Goal: Find specific page/section: Find specific page/section

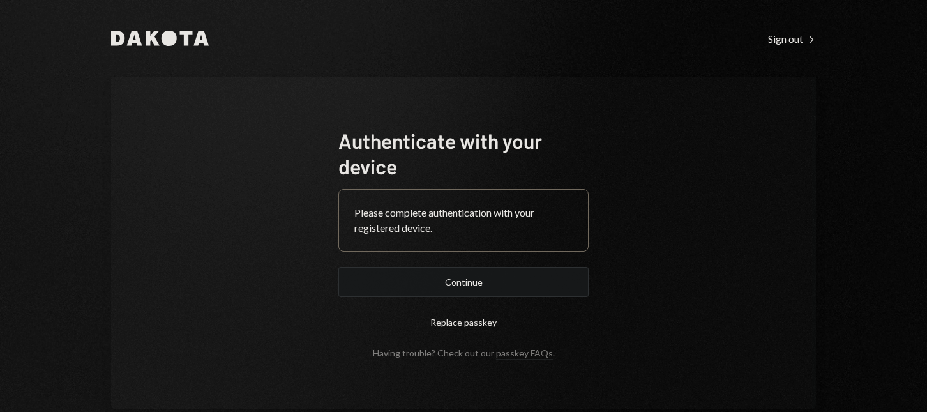
click at [482, 287] on button "Continue" at bounding box center [463, 282] width 250 height 30
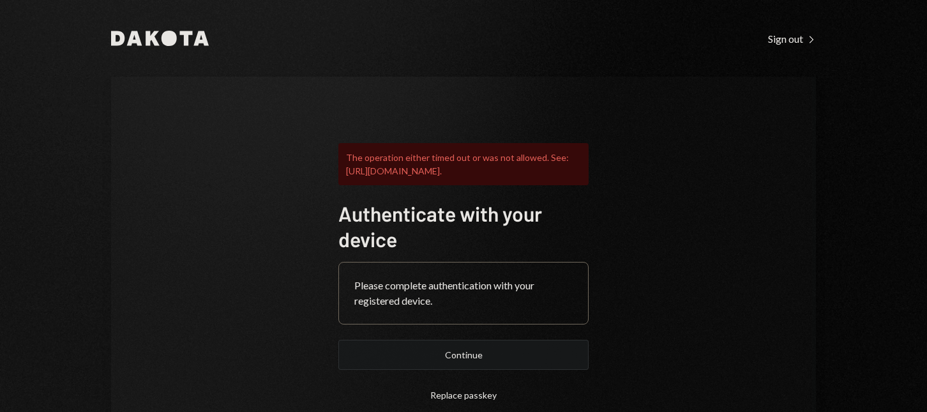
click at [477, 362] on button "Continue" at bounding box center [463, 355] width 250 height 30
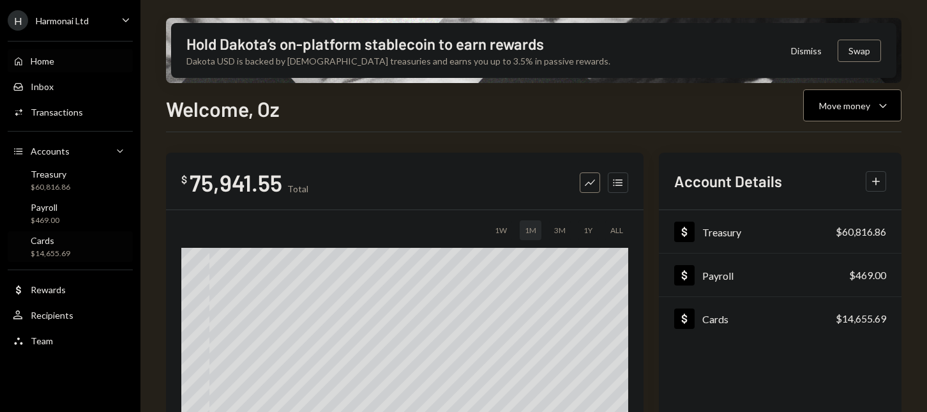
click at [64, 248] on div "$14,655.69" at bounding box center [51, 253] width 40 height 11
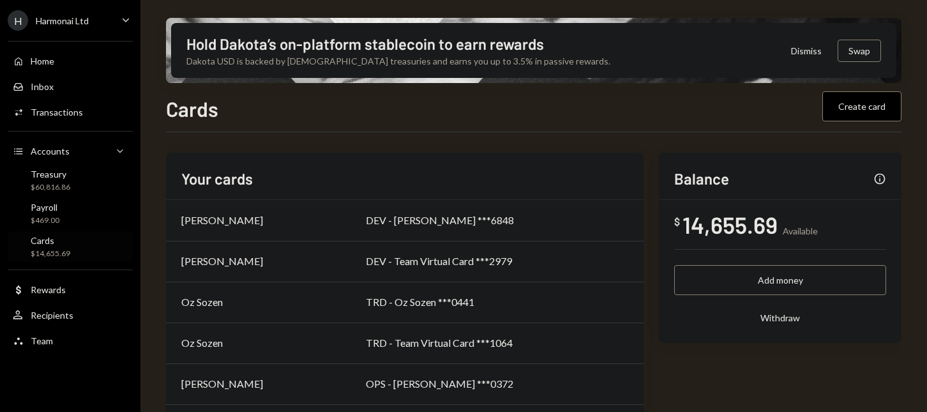
click at [442, 343] on div "TRD - Team Virtual Card ***1064" at bounding box center [497, 342] width 262 height 15
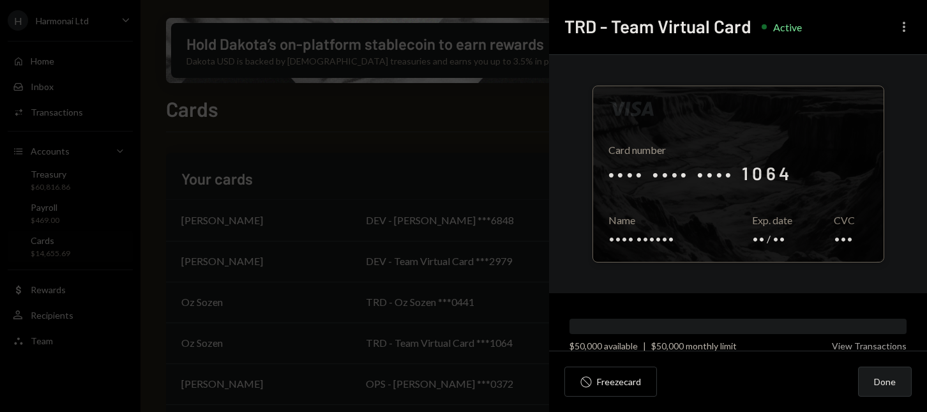
click at [906, 29] on icon "More" at bounding box center [904, 26] width 15 height 15
click at [738, 131] on div at bounding box center [738, 174] width 291 height 176
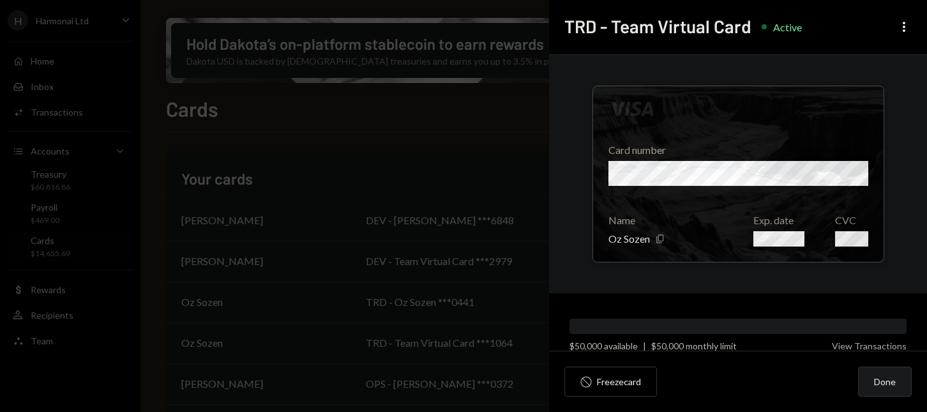
click at [720, 175] on div at bounding box center [738, 174] width 291 height 176
click at [694, 159] on div at bounding box center [738, 174] width 291 height 176
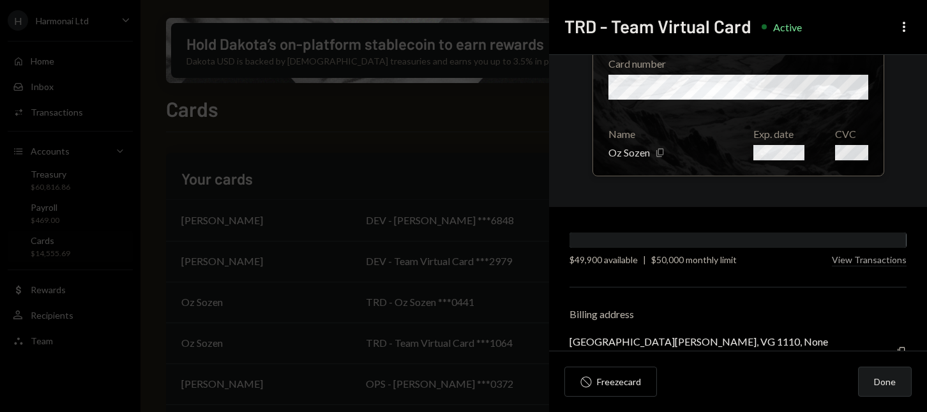
scroll to position [120, 0]
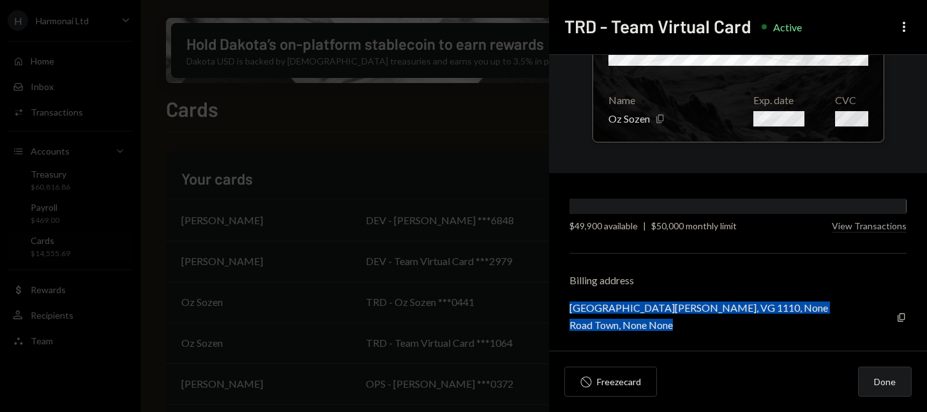
drag, startPoint x: 569, startPoint y: 309, endPoint x: 693, endPoint y: 324, distance: 125.5
click at [692, 324] on div "[GEOGRAPHIC_DATA][PERSON_NAME], VG [STREET_ADDRESS], None None" at bounding box center [699, 315] width 259 height 29
click at [898, 317] on icon "Copy" at bounding box center [902, 317] width 10 height 10
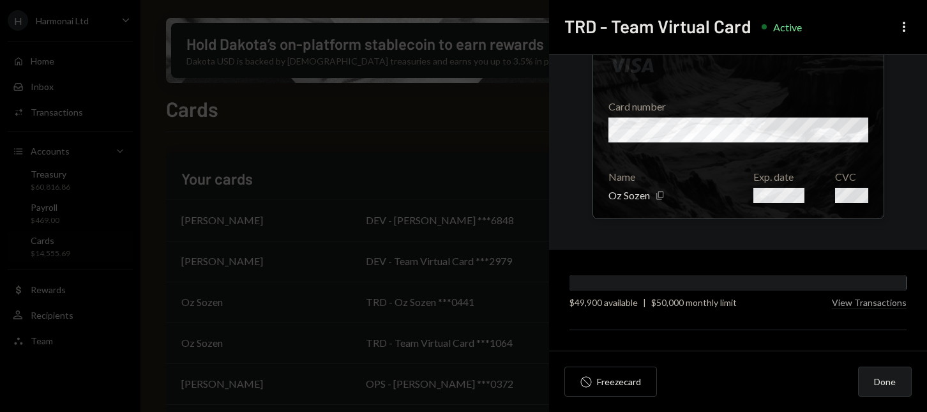
scroll to position [0, 0]
